Goal: Book appointment/travel/reservation

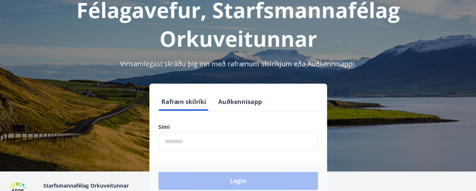
scroll to position [52, 0]
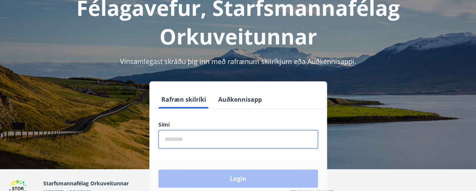
click at [186, 145] on input "phone" at bounding box center [237, 139] width 159 height 18
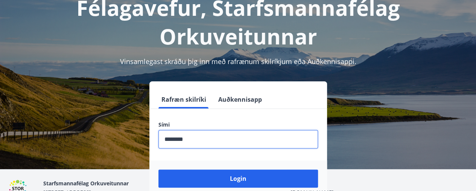
type input "********"
click at [158, 169] on button "Login" at bounding box center [237, 178] width 159 height 18
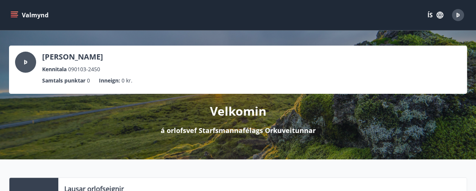
click at [14, 15] on icon "menu" at bounding box center [15, 15] width 8 height 1
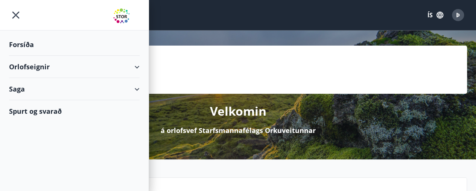
click at [137, 68] on div "Orlofseignir" at bounding box center [74, 67] width 130 height 22
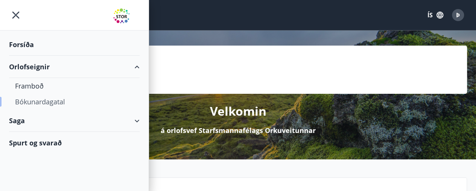
click at [30, 99] on div "Bókunardagatal" at bounding box center [74, 102] width 118 height 16
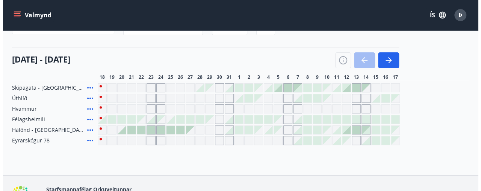
scroll to position [75, 0]
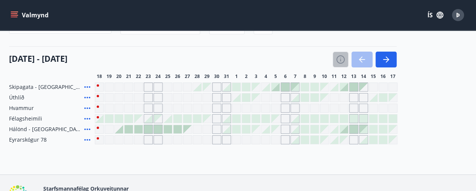
click at [335, 63] on button "button" at bounding box center [340, 60] width 16 height 16
click at [227, 119] on div at bounding box center [226, 118] width 8 height 8
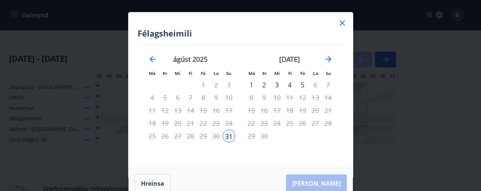
click at [342, 25] on icon at bounding box center [342, 22] width 9 height 9
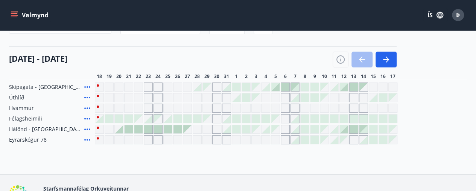
click at [226, 88] on div at bounding box center [226, 87] width 8 height 8
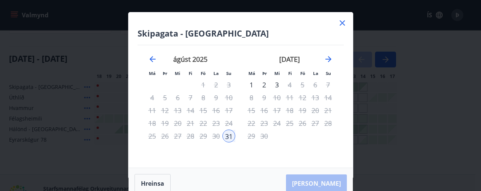
click at [342, 22] on icon at bounding box center [342, 22] width 5 height 5
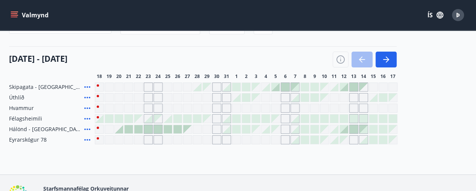
click at [238, 98] on div at bounding box center [236, 97] width 8 height 8
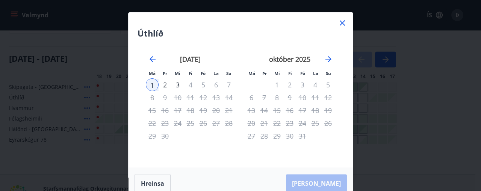
click at [344, 25] on icon at bounding box center [342, 22] width 9 height 9
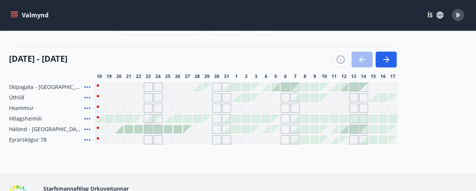
click at [225, 130] on div at bounding box center [226, 129] width 8 height 8
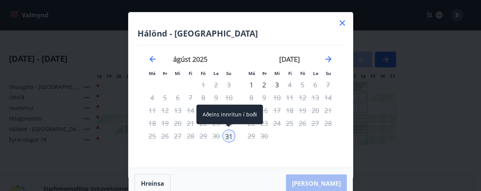
click at [229, 133] on div "31" at bounding box center [229, 135] width 13 height 13
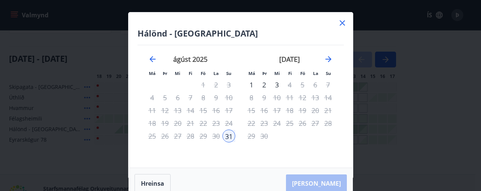
click at [252, 80] on div "1" at bounding box center [251, 84] width 13 height 13
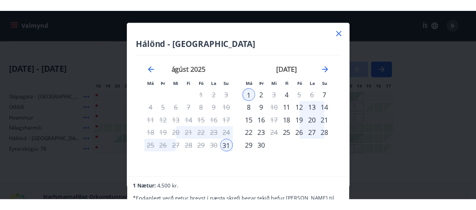
scroll to position [0, 0]
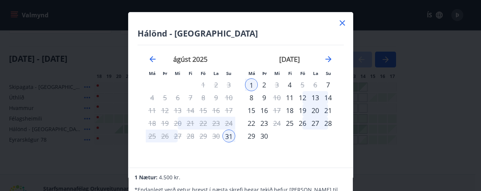
click at [343, 23] on icon at bounding box center [342, 22] width 5 height 5
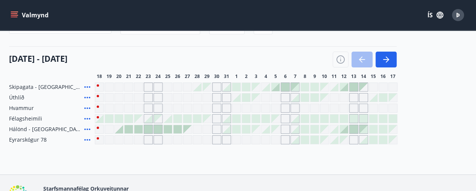
click at [227, 127] on div at bounding box center [226, 129] width 8 height 8
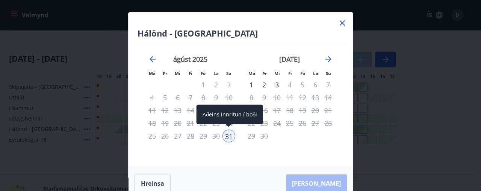
click at [227, 136] on div "31" at bounding box center [229, 135] width 13 height 13
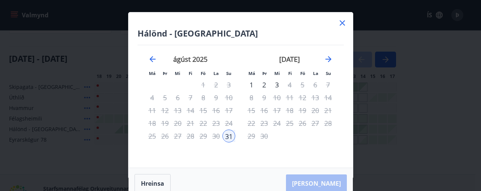
click at [265, 83] on div "2" at bounding box center [264, 84] width 13 height 13
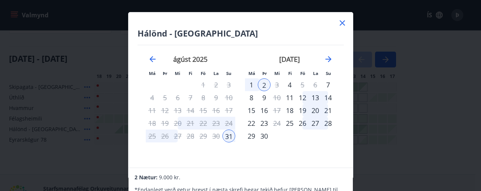
click at [339, 26] on icon at bounding box center [342, 22] width 9 height 9
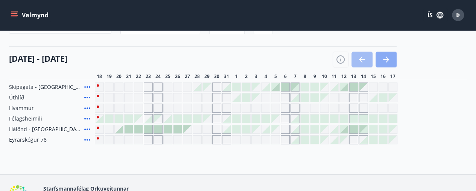
click at [386, 58] on icon "button" at bounding box center [386, 59] width 3 height 6
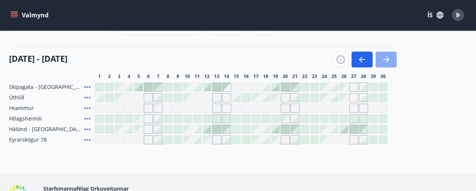
click at [386, 58] on icon "button" at bounding box center [386, 59] width 3 height 6
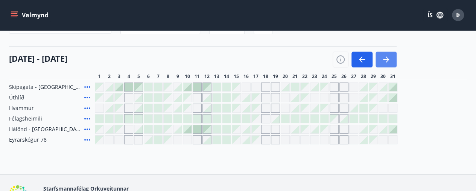
click at [386, 58] on icon "button" at bounding box center [386, 59] width 3 height 6
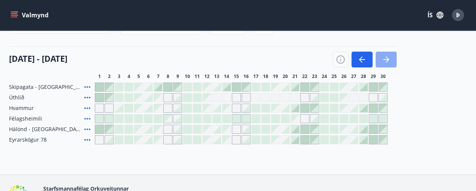
click at [386, 58] on icon "button" at bounding box center [386, 59] width 3 height 6
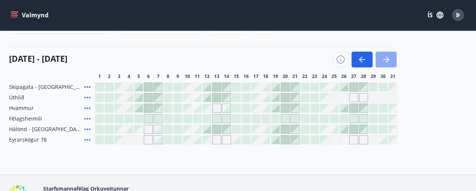
click at [386, 58] on icon "button" at bounding box center [386, 59] width 3 height 6
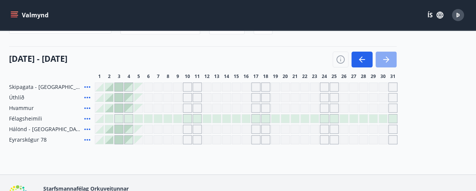
click at [386, 58] on icon "button" at bounding box center [386, 59] width 3 height 6
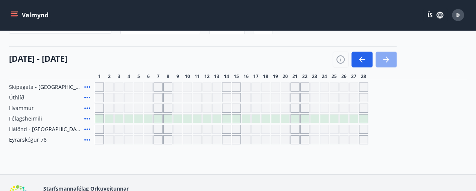
click at [386, 58] on icon "button" at bounding box center [386, 59] width 3 height 6
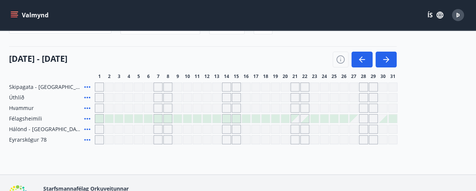
click at [17, 14] on icon "menu" at bounding box center [14, 13] width 7 height 1
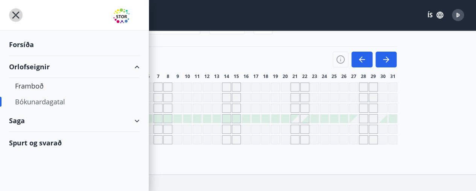
click at [17, 14] on icon "menu" at bounding box center [15, 15] width 7 height 7
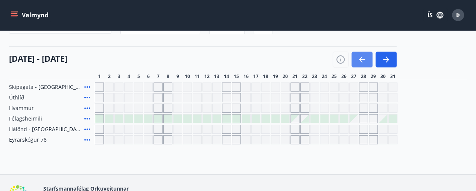
click at [357, 60] on button "button" at bounding box center [361, 60] width 21 height 16
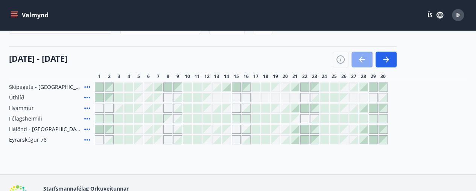
click at [357, 60] on button "button" at bounding box center [361, 60] width 21 height 16
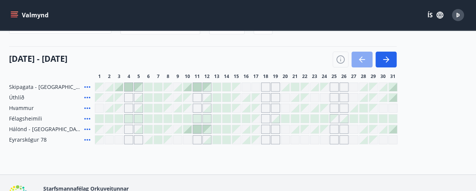
click at [357, 60] on button "button" at bounding box center [361, 60] width 21 height 16
